Goal: Find specific page/section: Find specific page/section

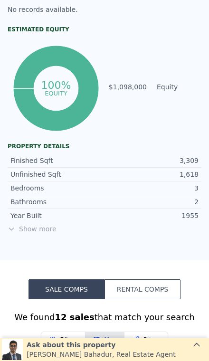
scroll to position [429, 0]
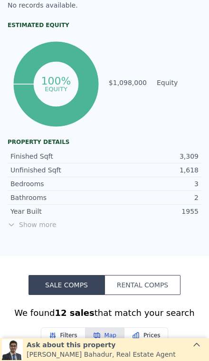
click at [37, 224] on span "Show more" at bounding box center [105, 225] width 194 height 10
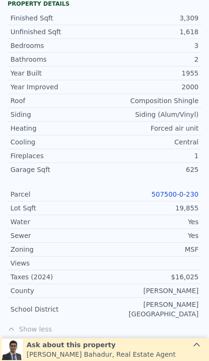
scroll to position [600, 0]
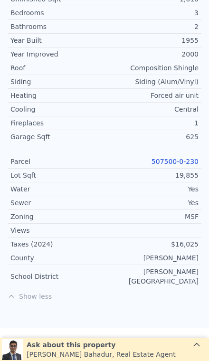
click at [179, 164] on link "507500-0-230" at bounding box center [175, 162] width 47 height 8
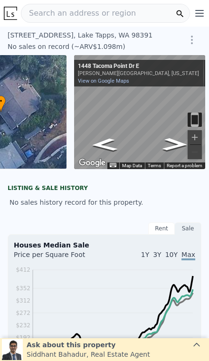
scroll to position [0, 68]
click at [200, 140] on button "Zoom in" at bounding box center [195, 137] width 14 height 14
click at [175, 146] on icon "Go Southeast, Tacoma Point Dr E" at bounding box center [175, 142] width 44 height 19
click at [104, 140] on icon "Go Northwest, Tacoma Point Dr E" at bounding box center [104, 141] width 53 height 20
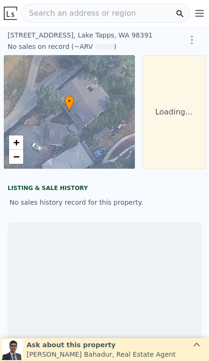
scroll to position [0, 68]
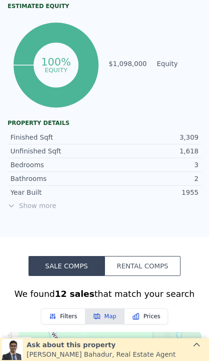
click at [35, 208] on span "Show more" at bounding box center [105, 206] width 194 height 10
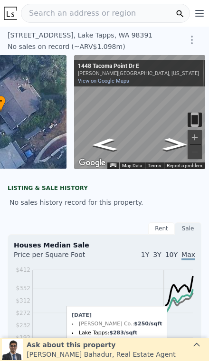
scroll to position [0, 0]
click at [200, 139] on button "Zoom in" at bounding box center [195, 137] width 14 height 14
click at [195, 137] on button "Zoom in" at bounding box center [195, 137] width 14 height 14
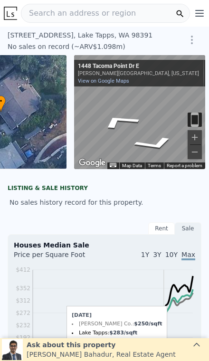
click at [149, 145] on icon "Go Southeast, Tacoma Point Dr E" at bounding box center [155, 144] width 70 height 23
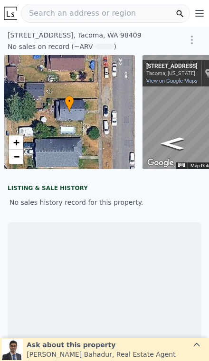
scroll to position [0, 4]
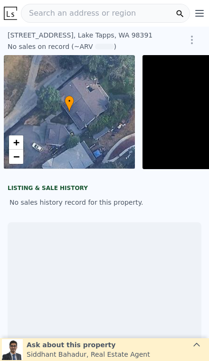
scroll to position [0, 68]
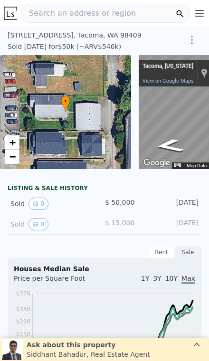
click at [104, 17] on span "Search an address or region" at bounding box center [78, 13] width 115 height 11
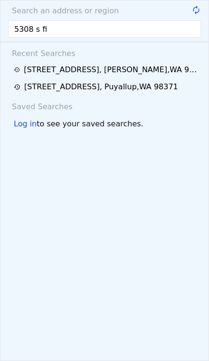
type input "5308 s fif"
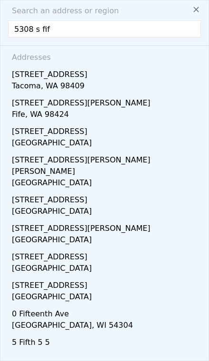
click at [150, 85] on div "Tacoma, WA 98409" at bounding box center [106, 86] width 189 height 13
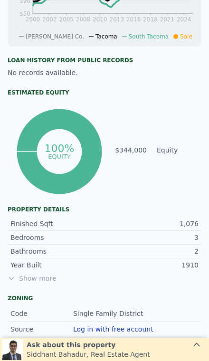
click at [36, 276] on span "Show more" at bounding box center [105, 279] width 194 height 10
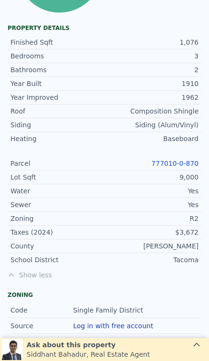
scroll to position [567, 0]
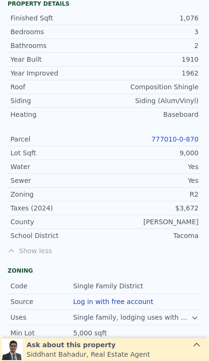
click at [185, 141] on link "777010-0-870" at bounding box center [175, 139] width 47 height 8
